Goal: Transaction & Acquisition: Purchase product/service

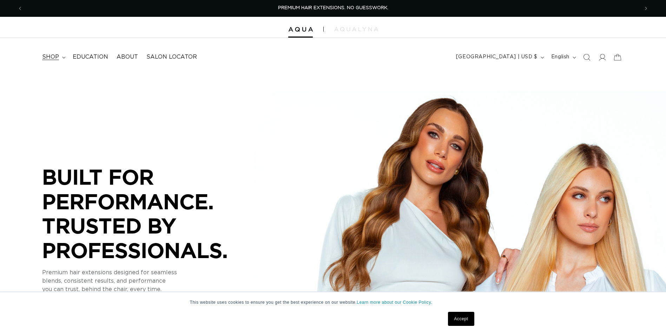
click at [64, 57] on icon at bounding box center [64, 57] width 4 height 2
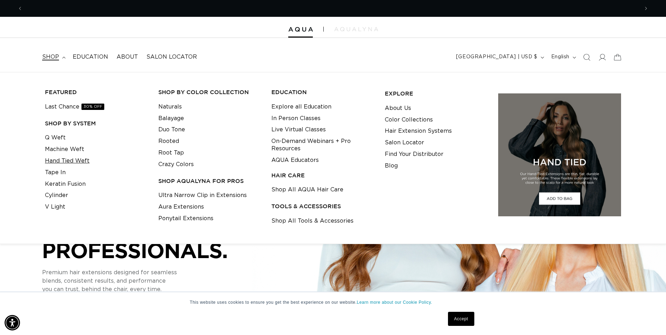
scroll to position [0, 616]
click at [64, 160] on link "Hand Tied Weft" at bounding box center [67, 161] width 45 height 12
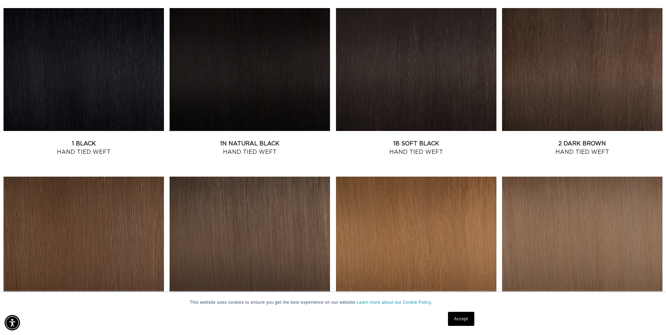
scroll to position [0, 1232]
drag, startPoint x: 616, startPoint y: 69, endPoint x: 608, endPoint y: 69, distance: 7.7
click at [616, 139] on link "2 Dark Brown Hand Tied Weft" at bounding box center [582, 147] width 160 height 17
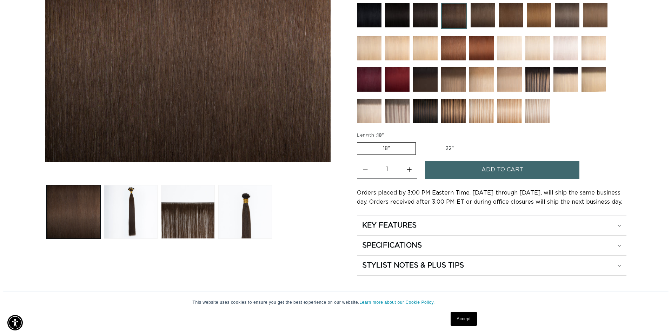
scroll to position [0, 1232]
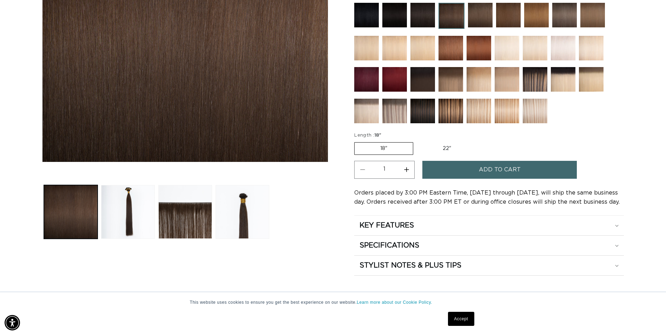
click at [455, 167] on button "Add to cart" at bounding box center [499, 170] width 154 height 18
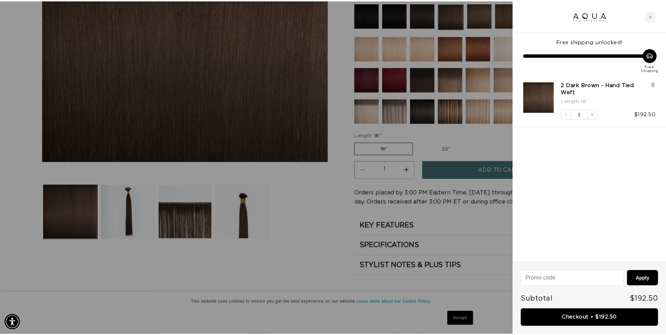
scroll to position [0, 621]
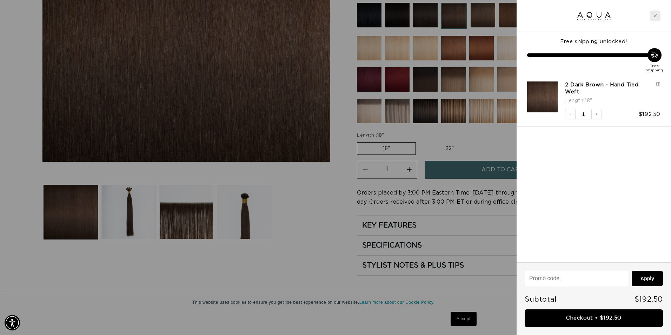
click at [656, 17] on icon "Close cart" at bounding box center [655, 16] width 4 height 4
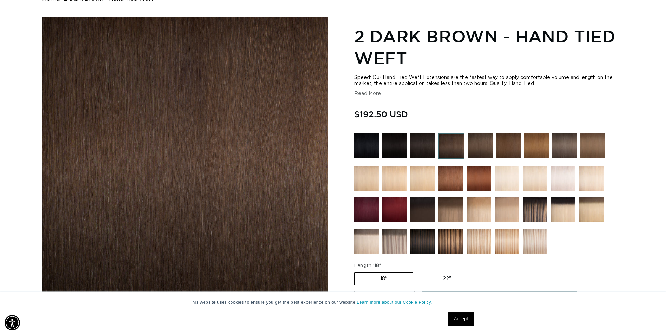
scroll to position [70, 0]
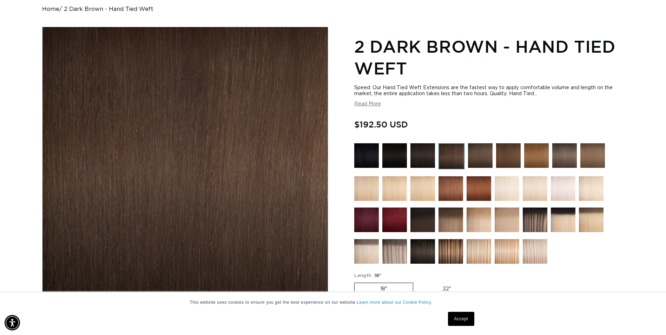
click at [475, 155] on img at bounding box center [480, 155] width 25 height 25
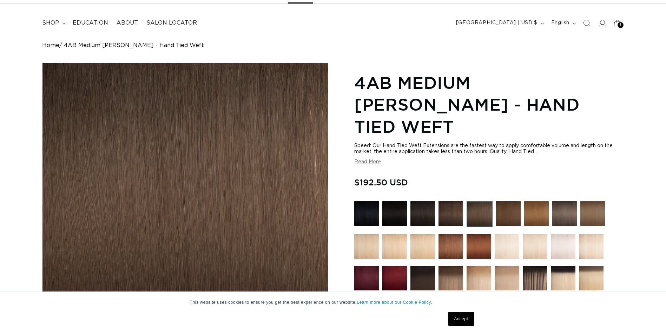
scroll to position [70, 0]
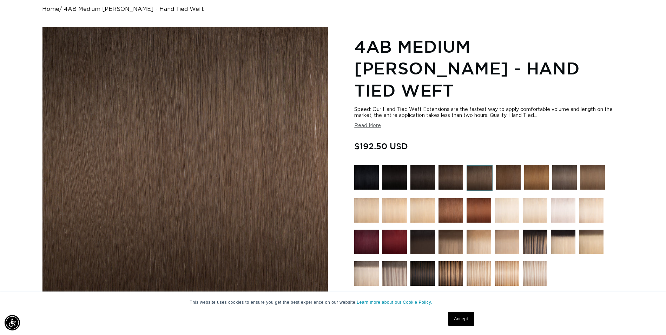
click at [506, 165] on img at bounding box center [508, 177] width 25 height 25
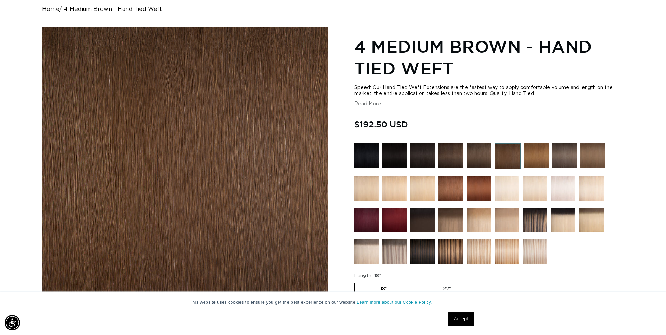
click at [456, 189] on img at bounding box center [450, 188] width 25 height 25
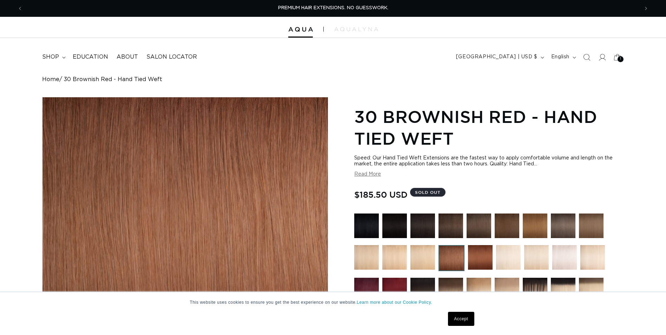
click at [586, 223] on img at bounding box center [591, 225] width 25 height 25
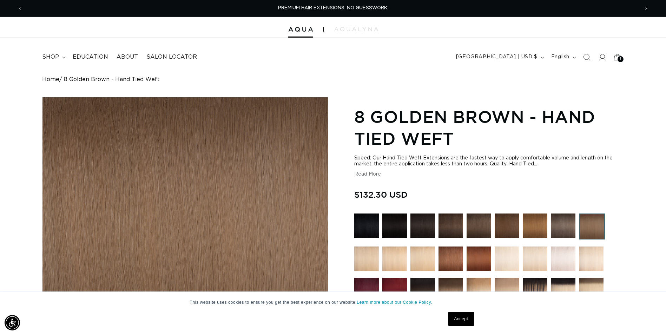
scroll to position [0, 616]
click at [404, 262] on img at bounding box center [394, 258] width 25 height 25
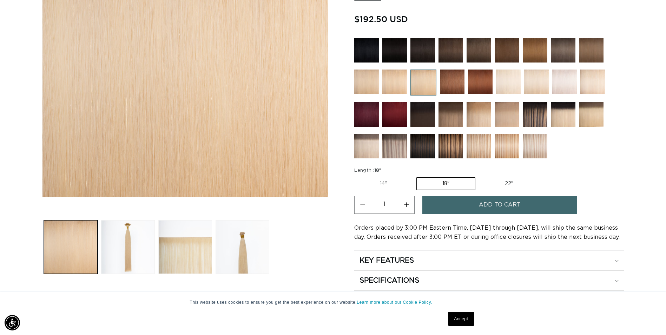
click at [465, 206] on button "Add to cart" at bounding box center [499, 205] width 154 height 18
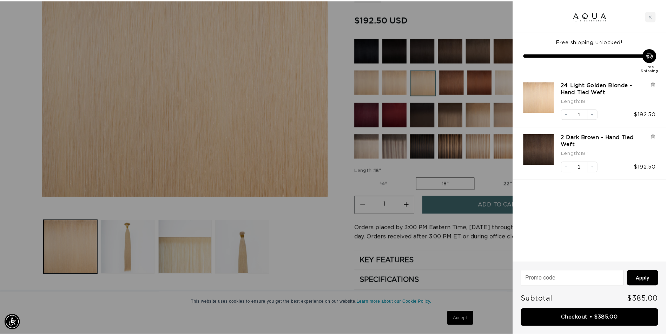
scroll to position [0, 1242]
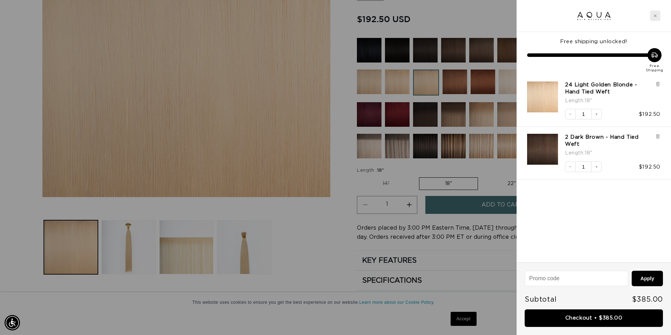
click at [657, 17] on div "Close cart" at bounding box center [655, 16] width 11 height 11
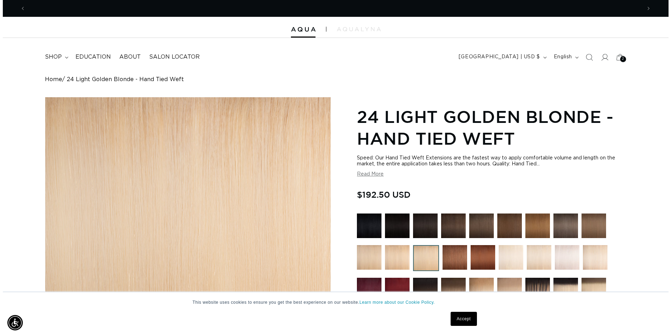
scroll to position [0, 1232]
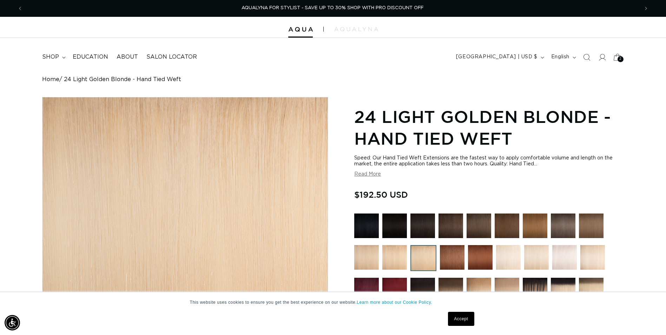
click at [616, 60] on icon at bounding box center [617, 57] width 16 height 16
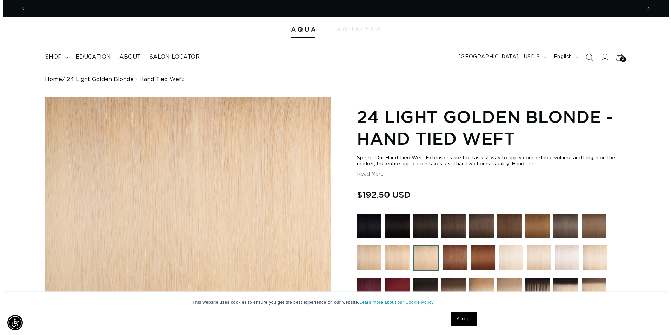
scroll to position [0, 0]
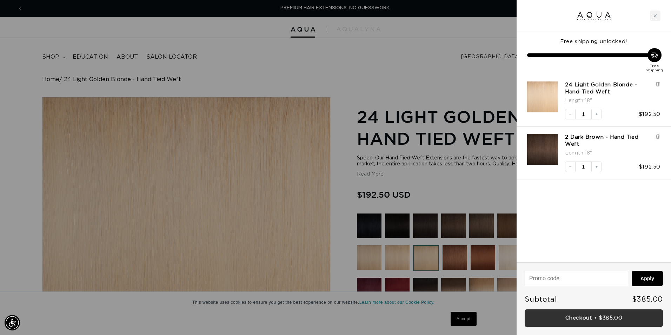
click at [580, 320] on link "Checkout • $385.00" at bounding box center [594, 318] width 138 height 18
